Goal: Information Seeking & Learning: Learn about a topic

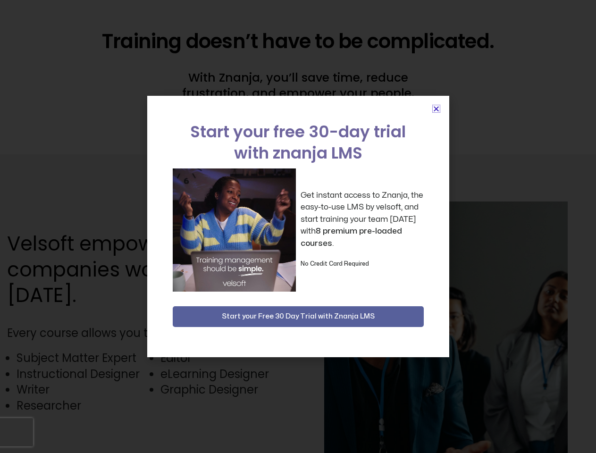
scroll to position [2377, 0]
